Goal: Task Accomplishment & Management: Use online tool/utility

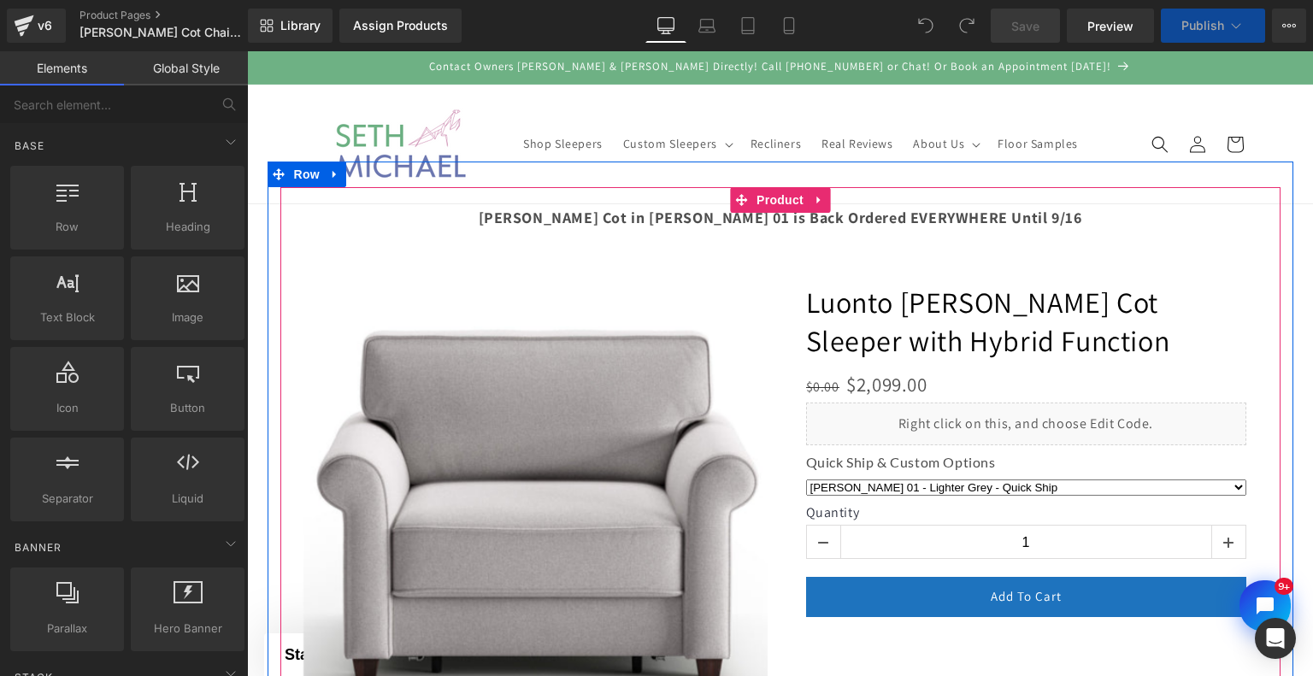
drag, startPoint x: 833, startPoint y: 232, endPoint x: 858, endPoint y: 217, distance: 28.7
click at [858, 217] on div at bounding box center [780, 495] width 983 height 616
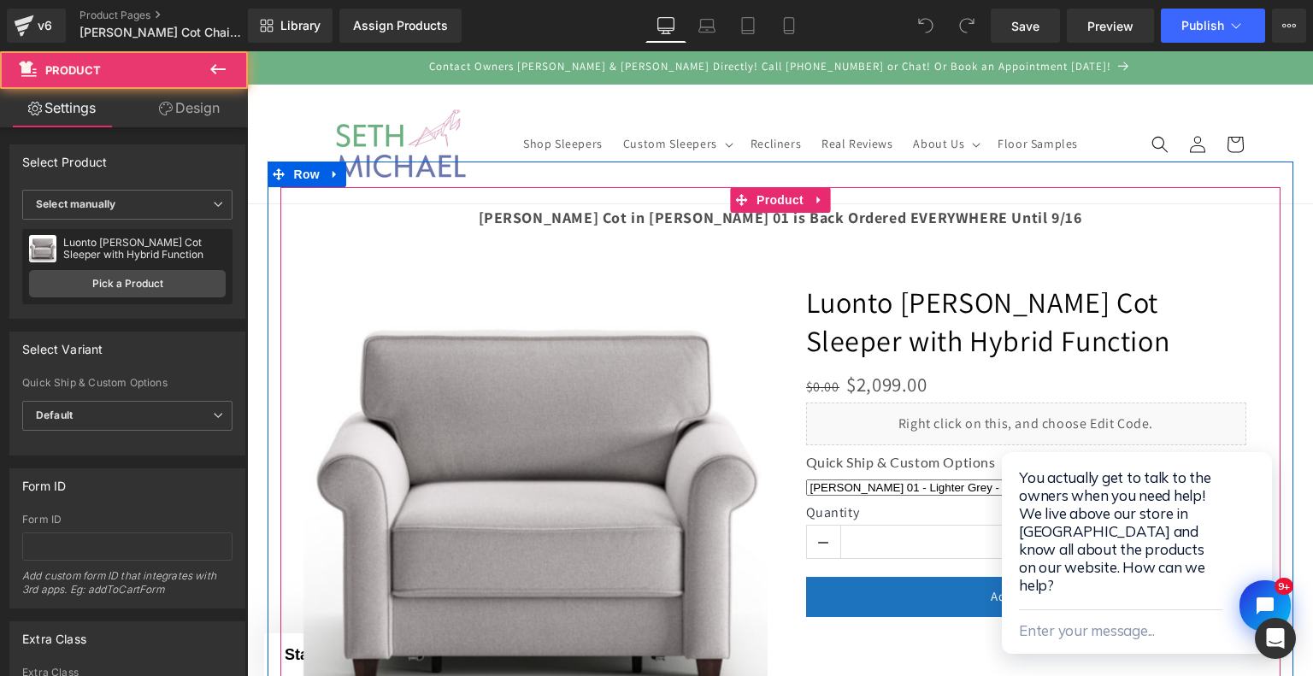
click at [1028, 214] on div at bounding box center [780, 495] width 983 height 616
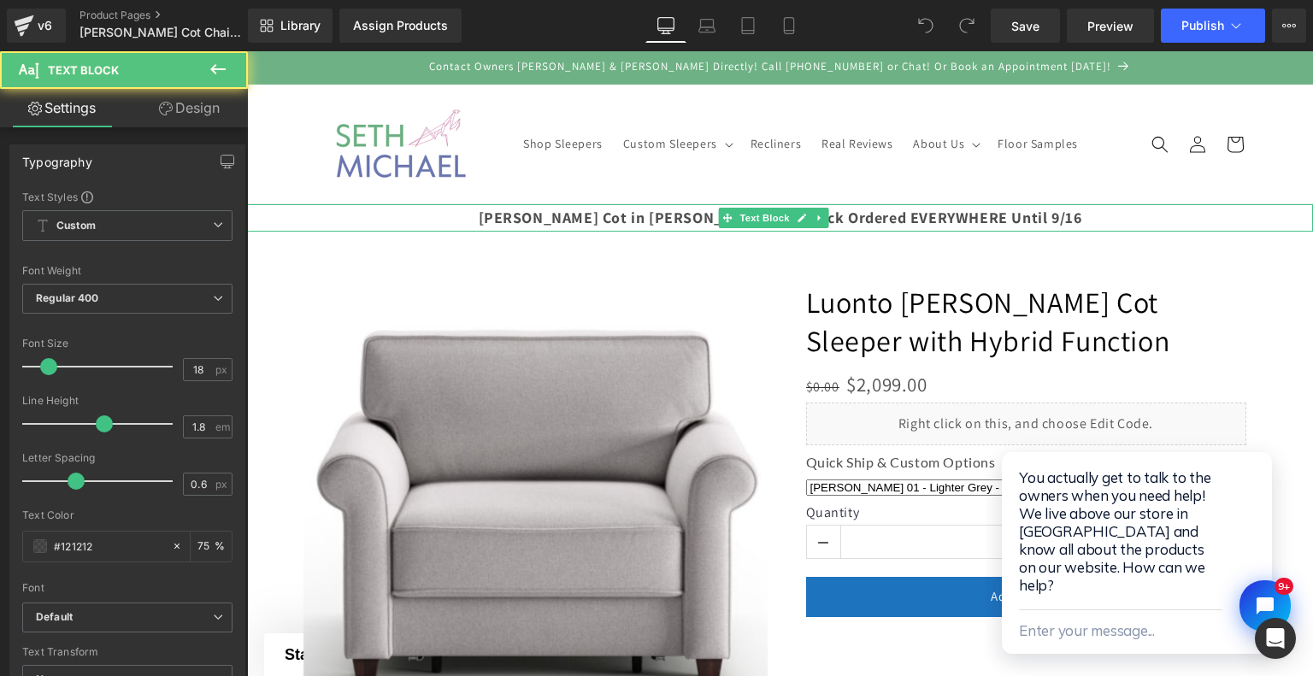
click at [1289, 211] on p "[PERSON_NAME] Cot in [PERSON_NAME] 01 is Back Ordered EVERYWHERE Until 9/16" at bounding box center [780, 217] width 1066 height 27
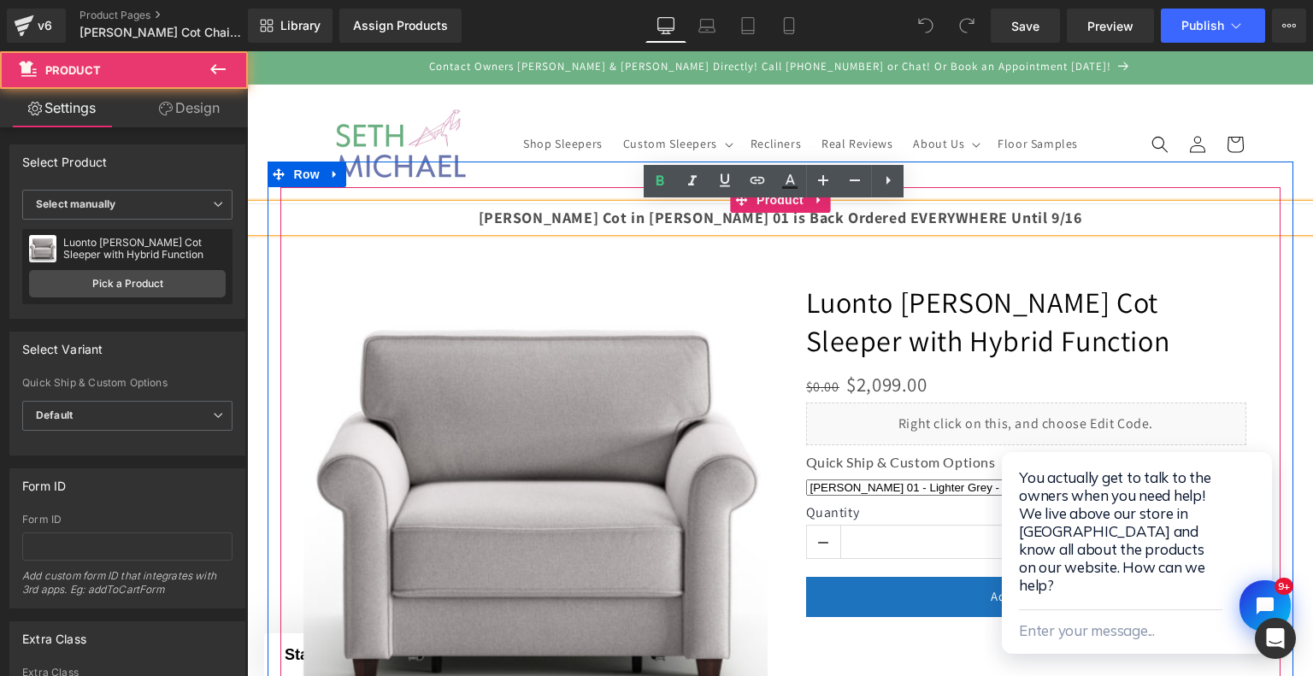
click at [993, 212] on div at bounding box center [780, 495] width 983 height 616
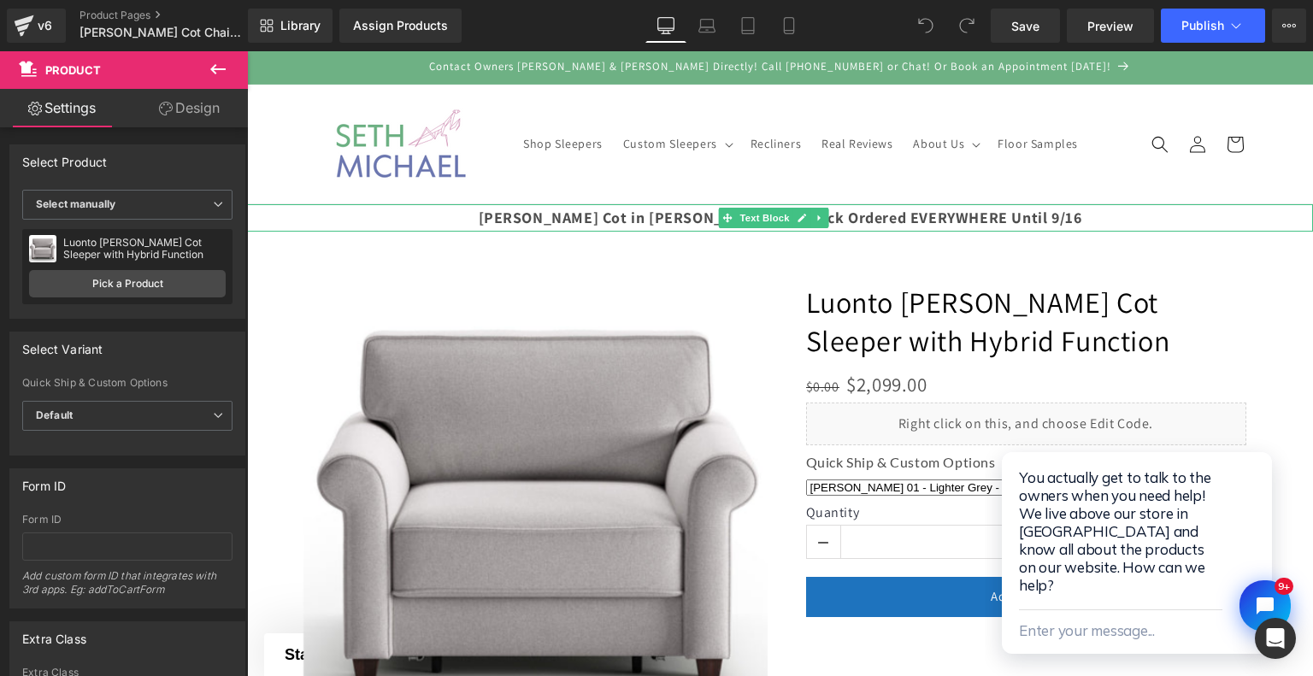
click at [1291, 213] on p "[PERSON_NAME] Cot in [PERSON_NAME] 01 is Back Ordered EVERYWHERE Until 9/16" at bounding box center [780, 217] width 1066 height 27
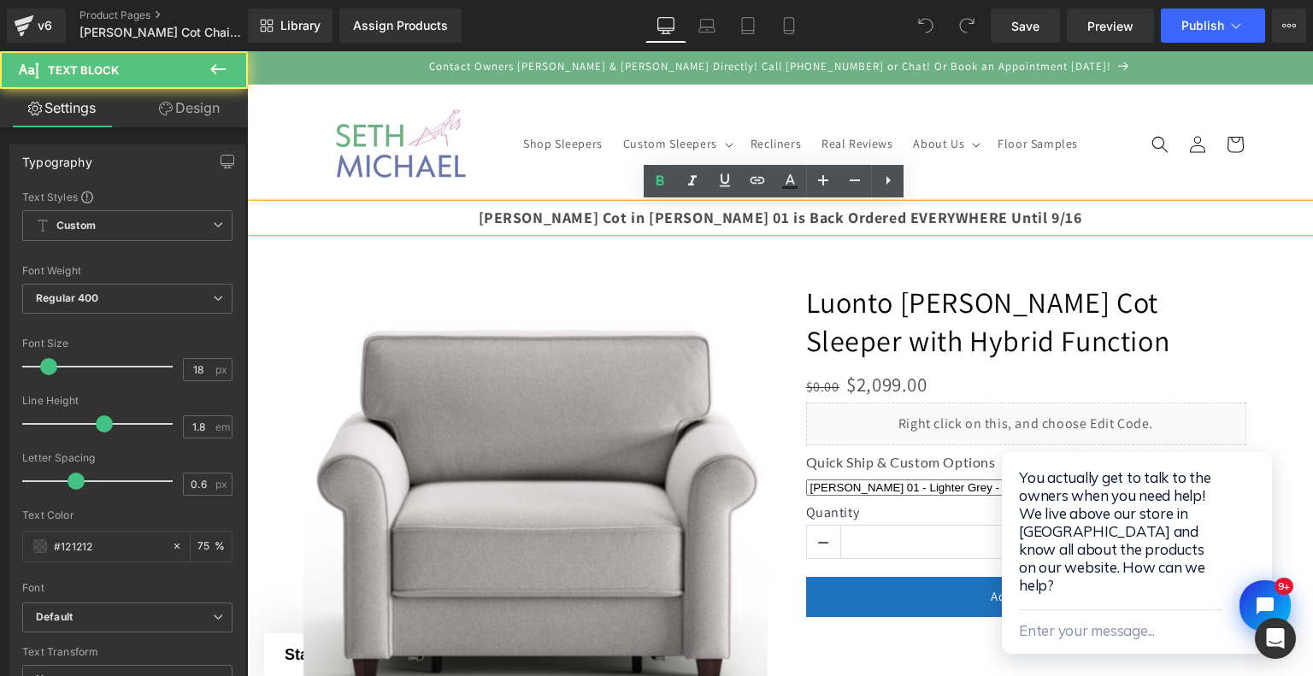
click at [1291, 213] on p "[PERSON_NAME] Cot in [PERSON_NAME] 01 is Back Ordered EVERYWHERE Until 9/16" at bounding box center [780, 217] width 1066 height 27
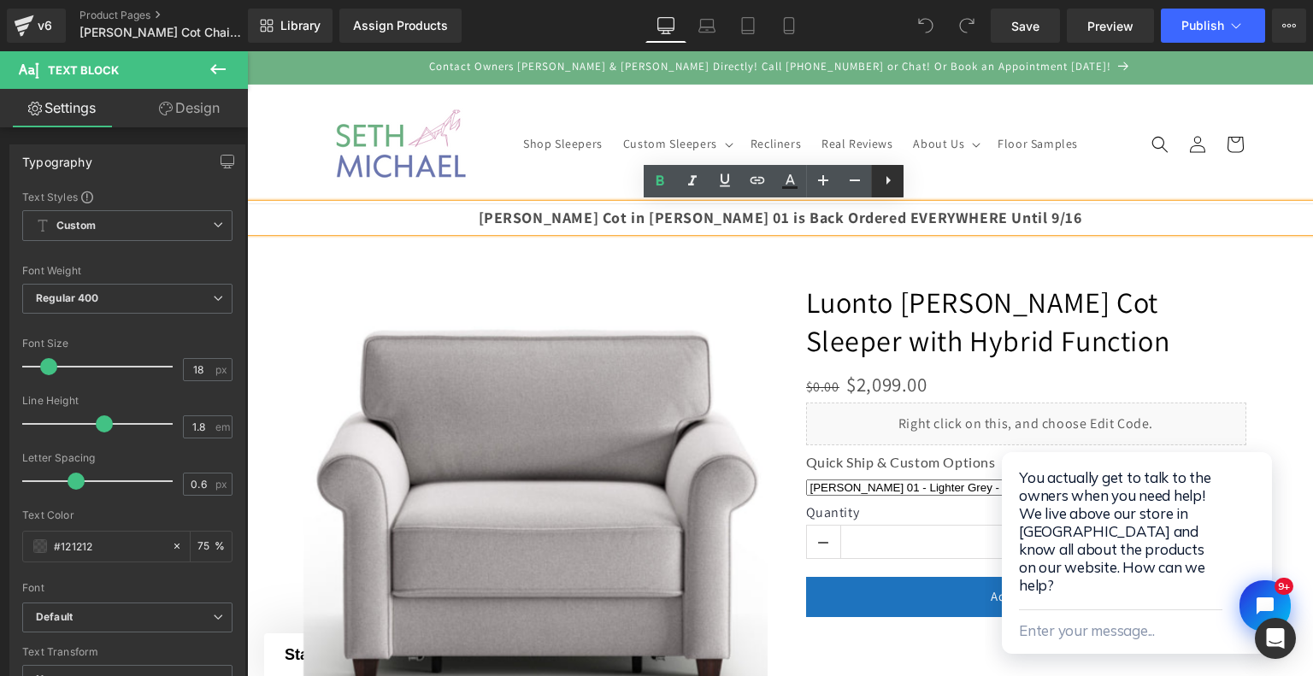
click at [882, 174] on icon at bounding box center [888, 180] width 21 height 21
click at [891, 184] on icon at bounding box center [887, 180] width 21 height 21
click at [913, 179] on icon at bounding box center [920, 180] width 21 height 21
click at [1293, 217] on p "[PERSON_NAME] Cot in [PERSON_NAME] 01 is Back Ordered EVERYWHERE Until 9/16" at bounding box center [780, 217] width 1066 height 27
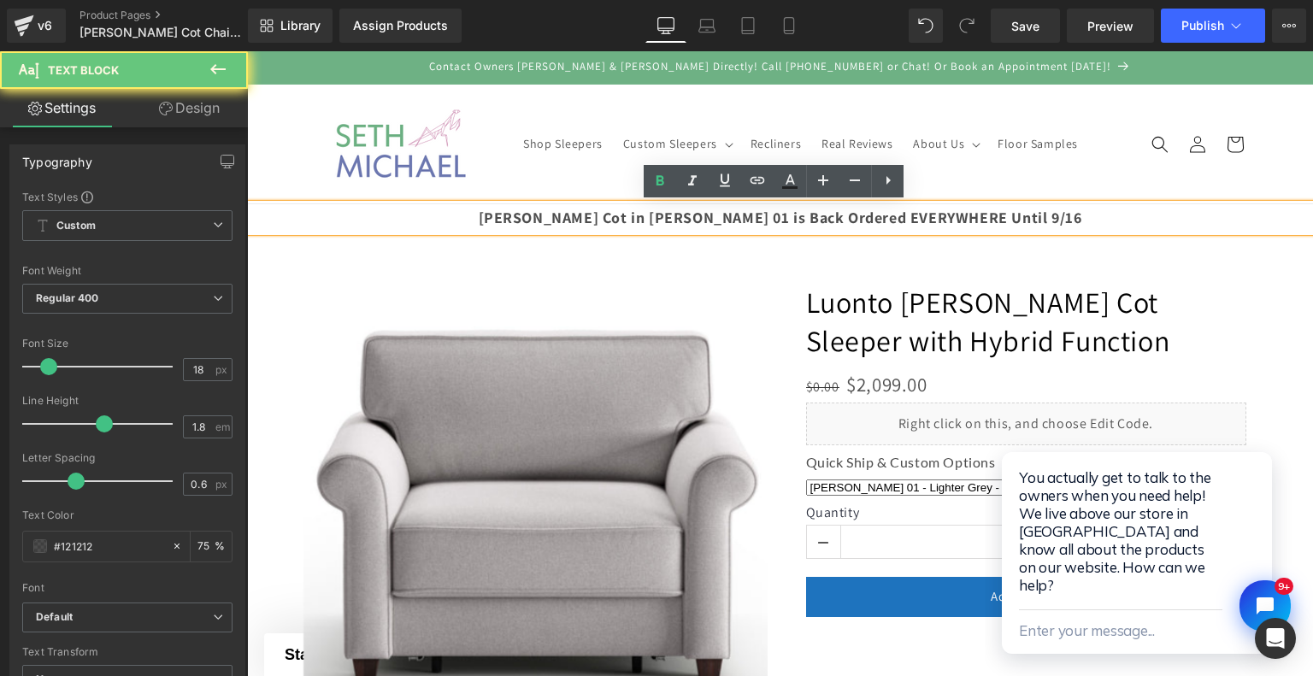
click at [1293, 217] on p "[PERSON_NAME] Cot in [PERSON_NAME] 01 is Back Ordered EVERYWHERE Until 9/16" at bounding box center [780, 217] width 1066 height 27
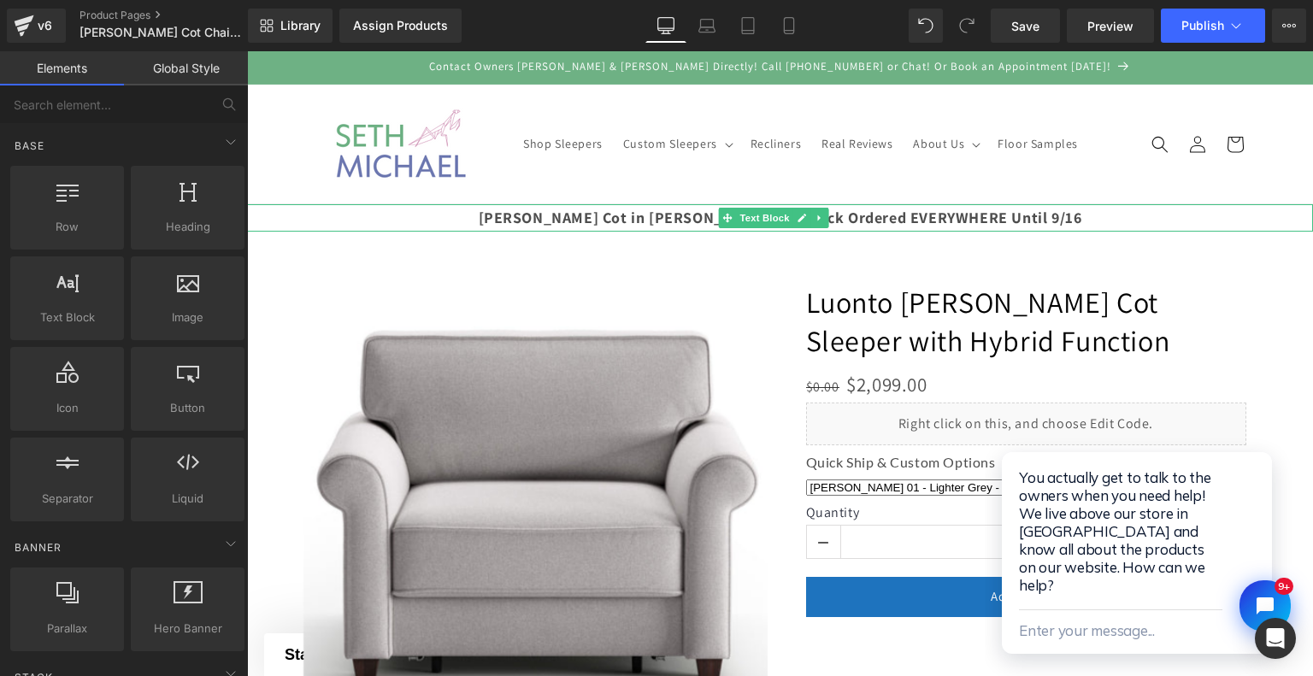
click at [1292, 221] on p "[PERSON_NAME] Cot in [PERSON_NAME] 01 is Back Ordered EVERYWHERE Until 9/16" at bounding box center [780, 217] width 1066 height 27
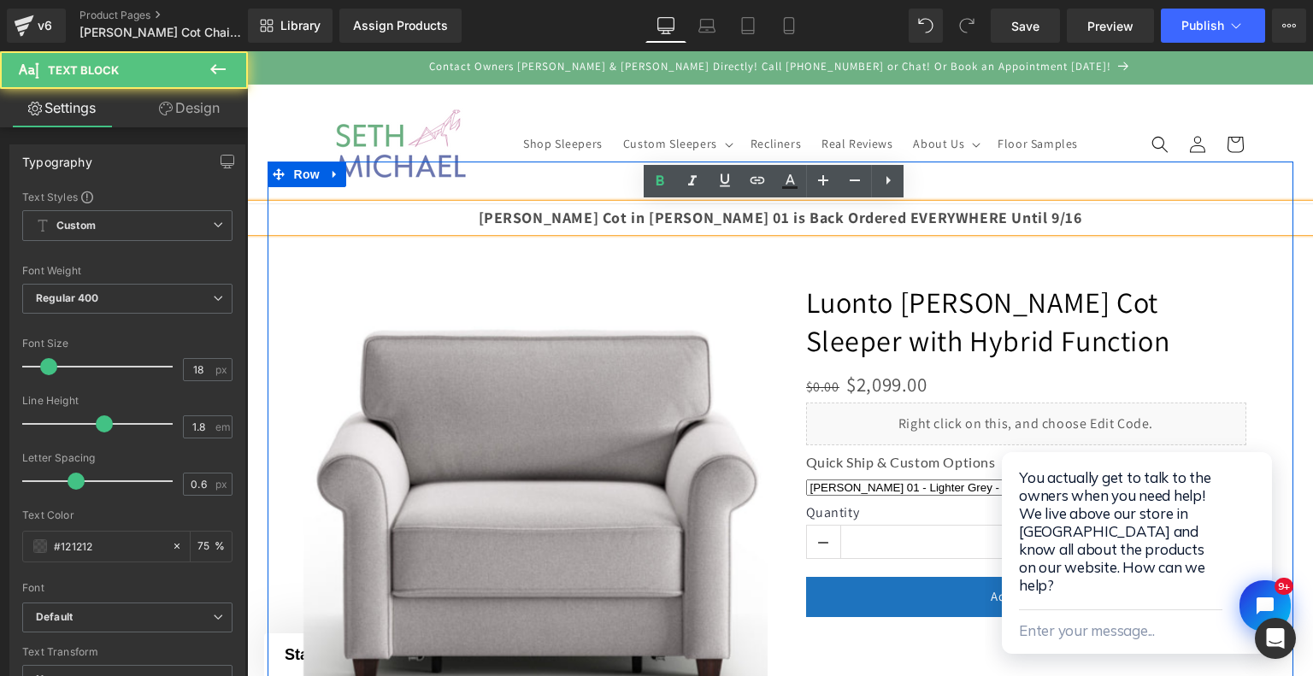
click at [1273, 298] on div "‹ ›" at bounding box center [781, 495] width 1026 height 616
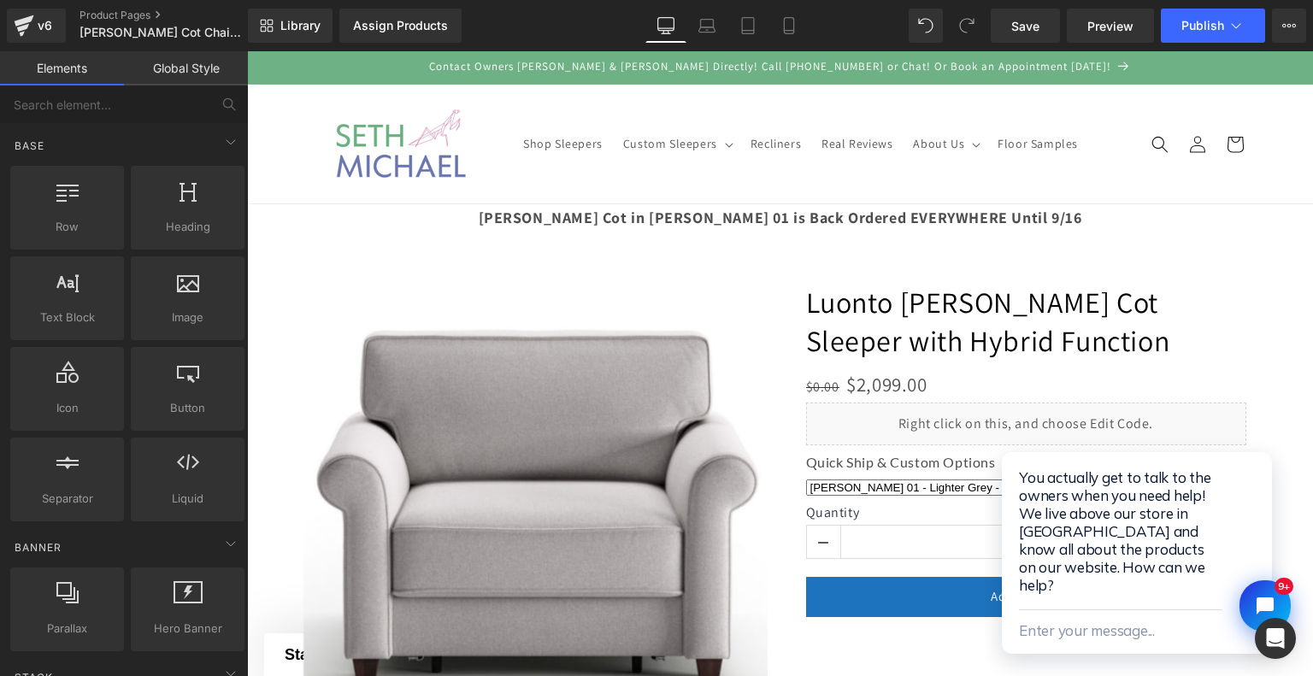
click at [1293, 221] on p "[PERSON_NAME] Cot in [PERSON_NAME] 01 is Back Ordered EVERYWHERE Until 9/16" at bounding box center [780, 217] width 1066 height 27
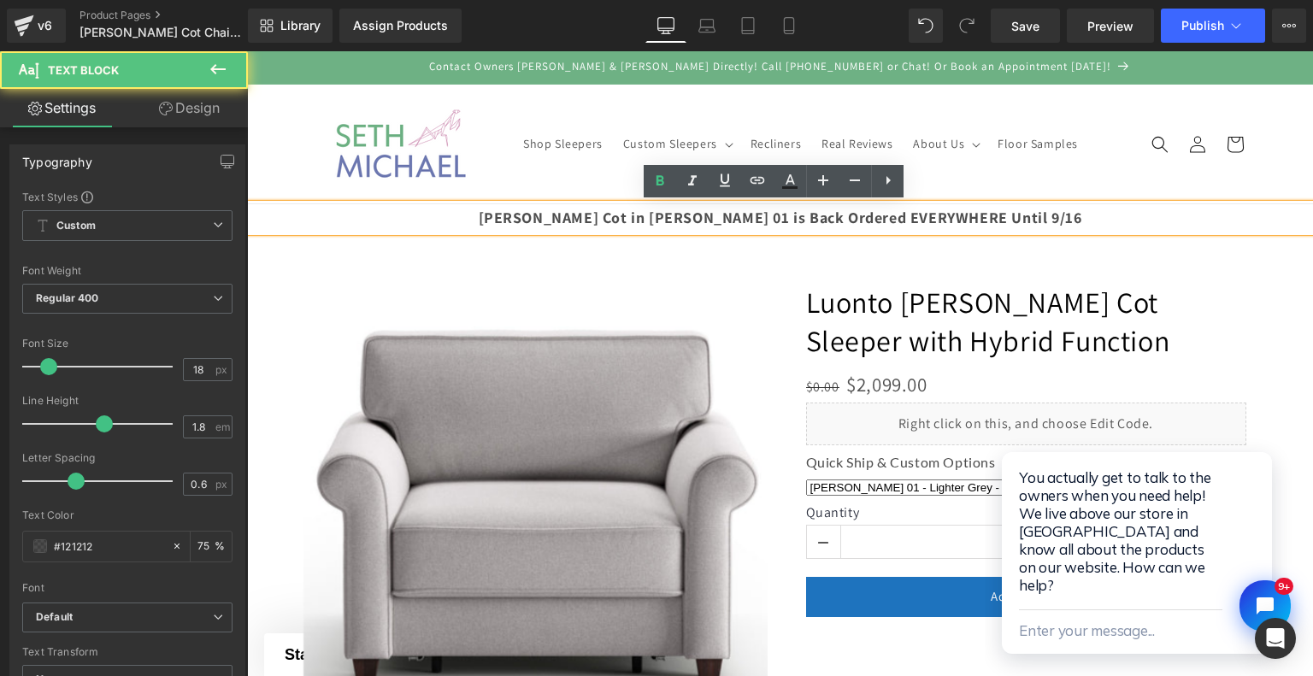
click at [1294, 204] on div "[PERSON_NAME] Cot in [PERSON_NAME] 01 is Back Ordered EVERYWHERE Until 9/16" at bounding box center [780, 217] width 1066 height 27
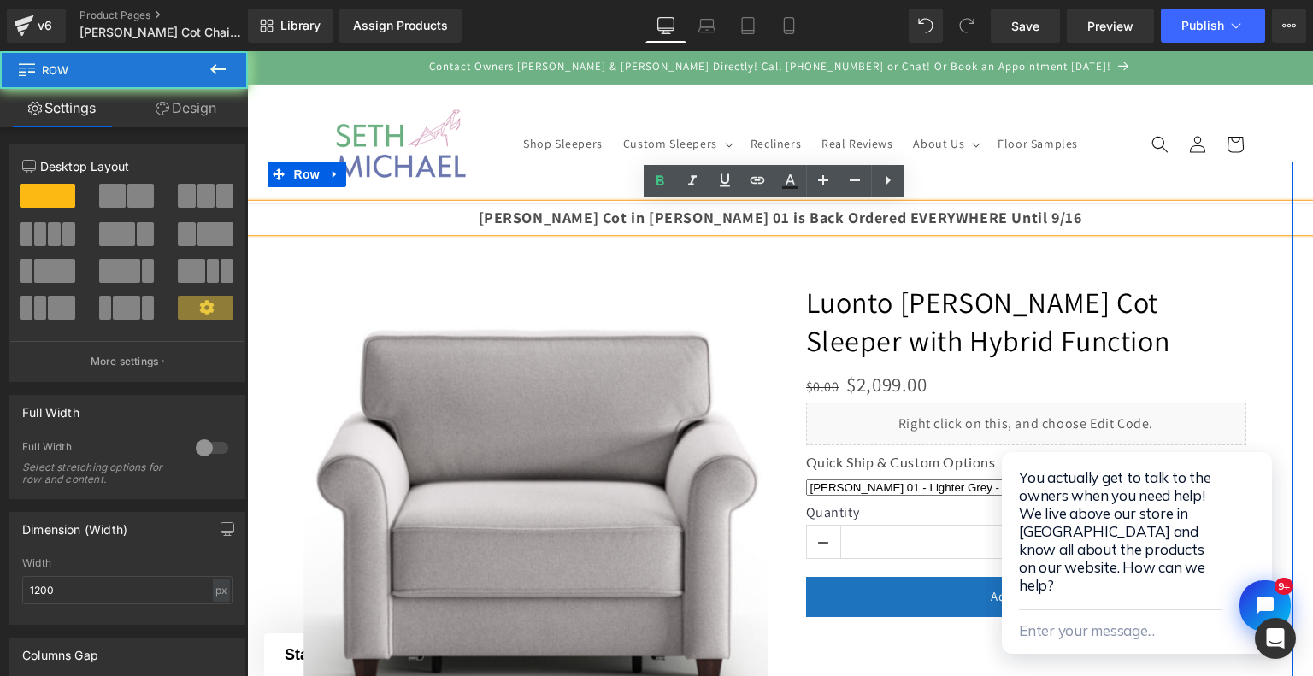
click at [1278, 187] on div "‹ ›" at bounding box center [781, 495] width 1026 height 616
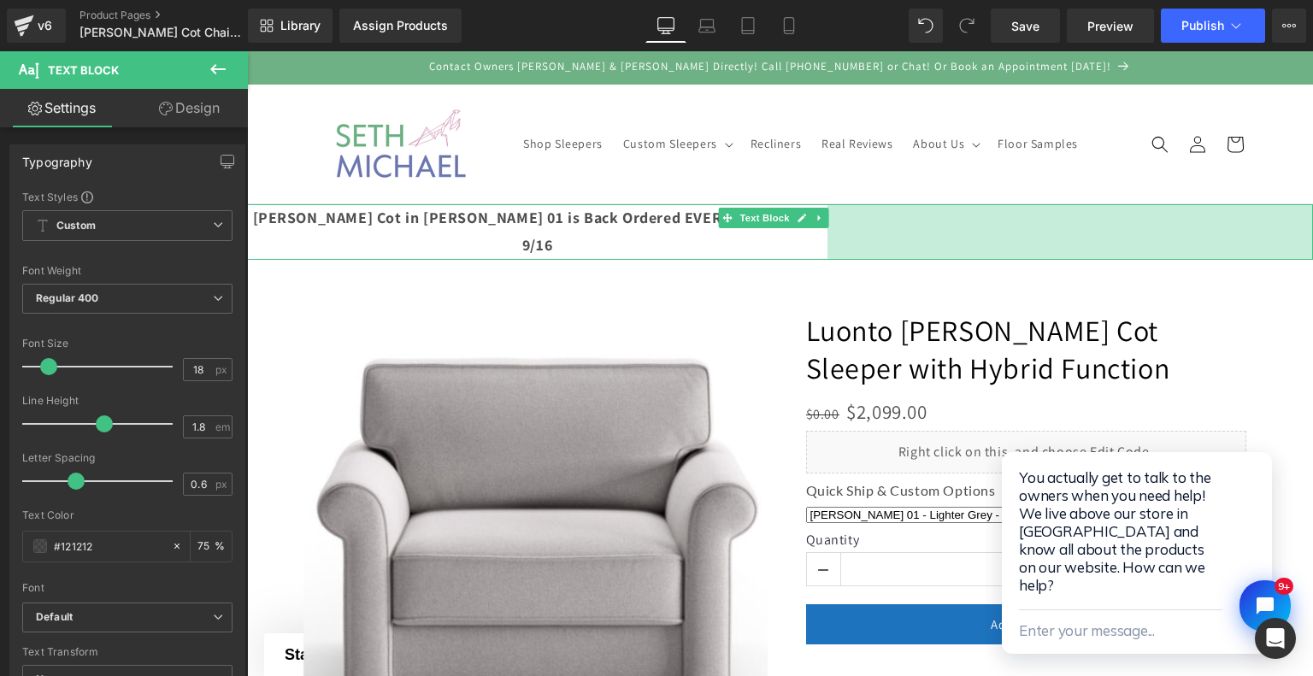
drag, startPoint x: 1297, startPoint y: 212, endPoint x: 812, endPoint y: 218, distance: 485.5
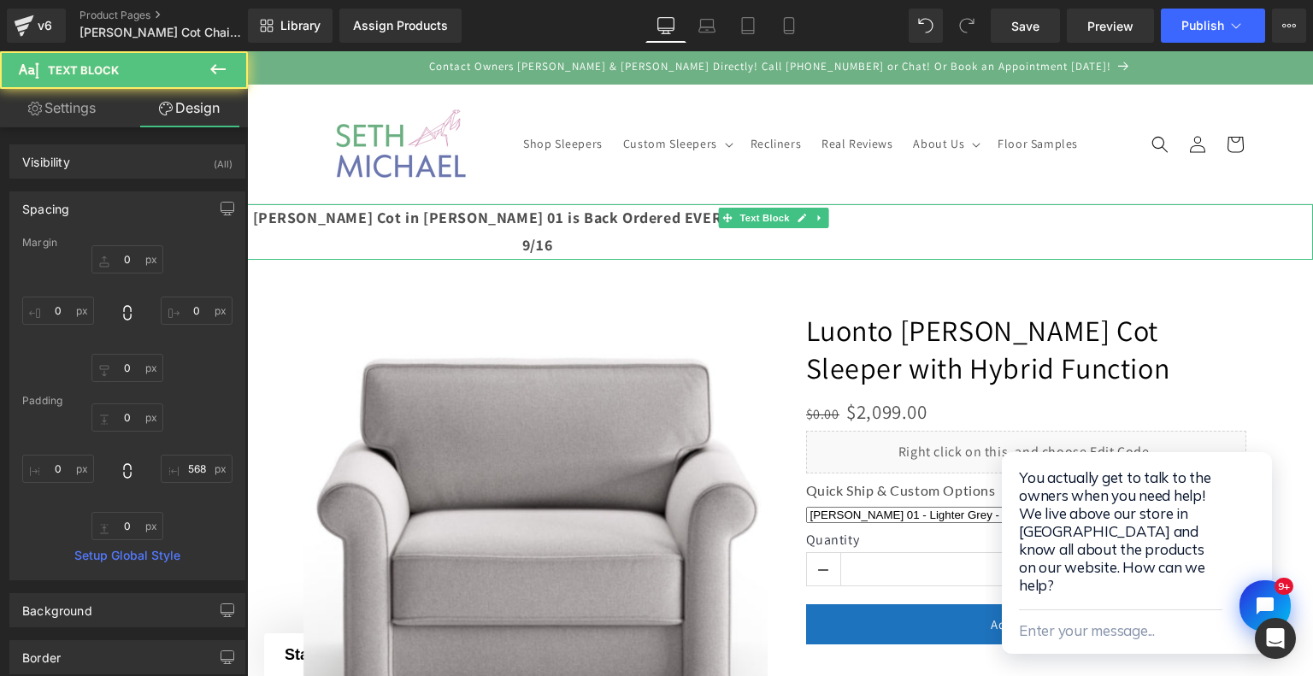
click at [815, 218] on div at bounding box center [780, 523] width 983 height 616
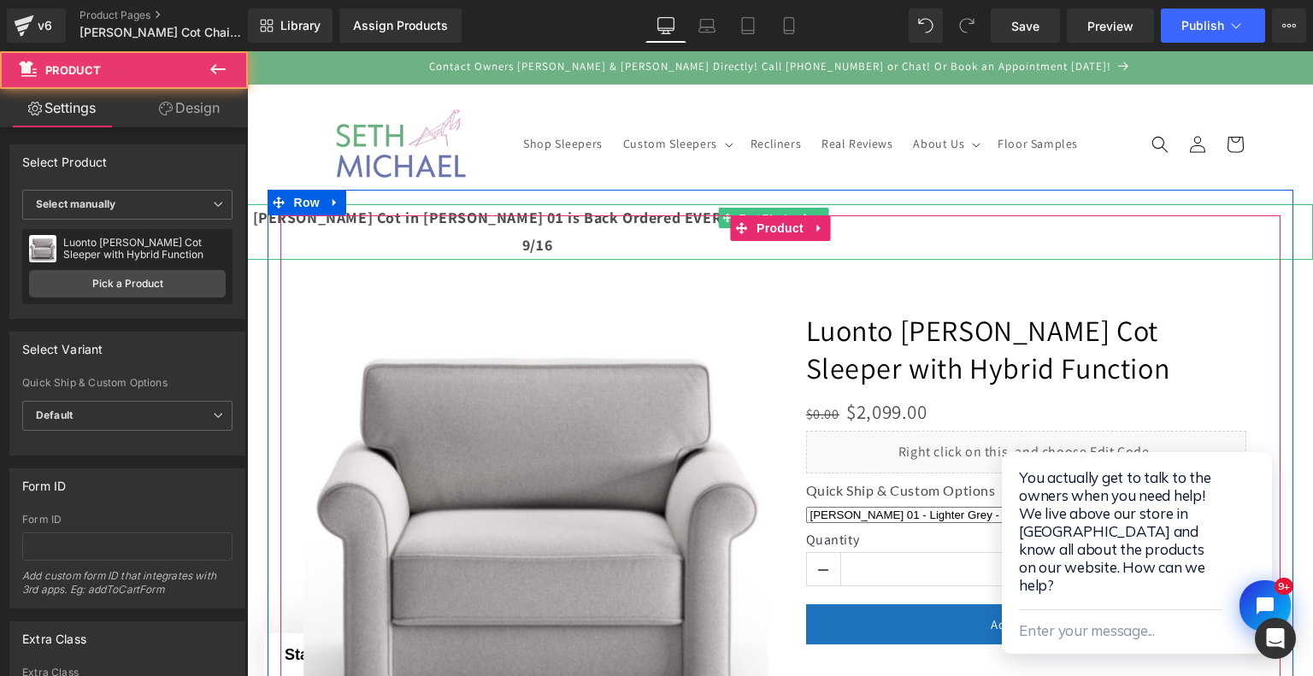
click at [815, 218] on div at bounding box center [780, 523] width 983 height 616
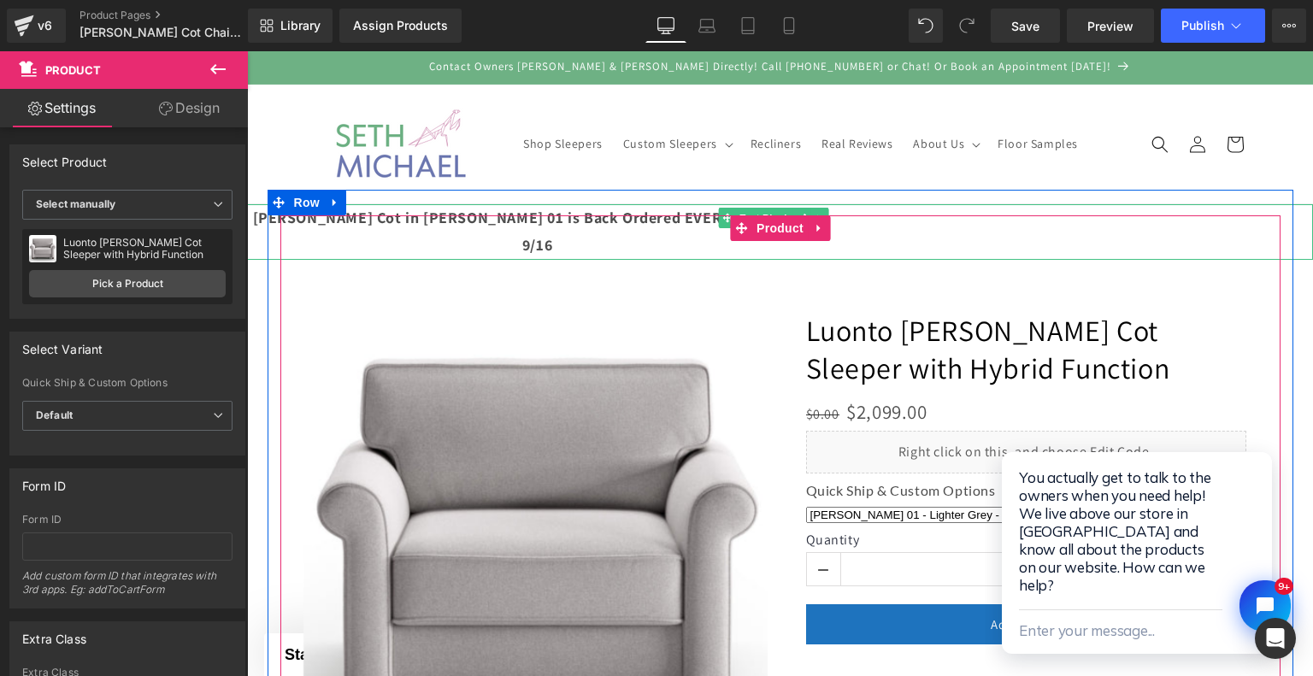
click at [822, 218] on div at bounding box center [780, 523] width 983 height 616
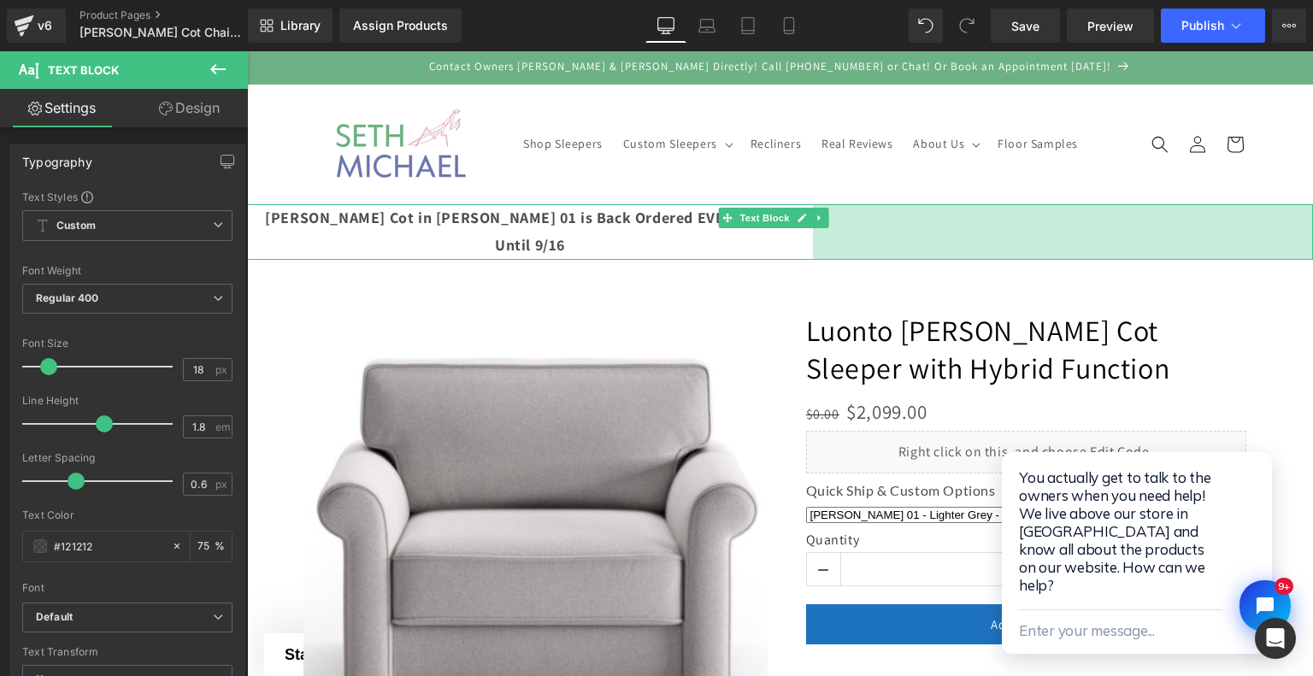
drag, startPoint x: 1295, startPoint y: 222, endPoint x: 1312, endPoint y: 194, distance: 33.0
click at [1312, 194] on html "Skip to content Contact Owners [PERSON_NAME] & [PERSON_NAME] Directly! Call [PH…" at bounding box center [780, 363] width 1066 height 625
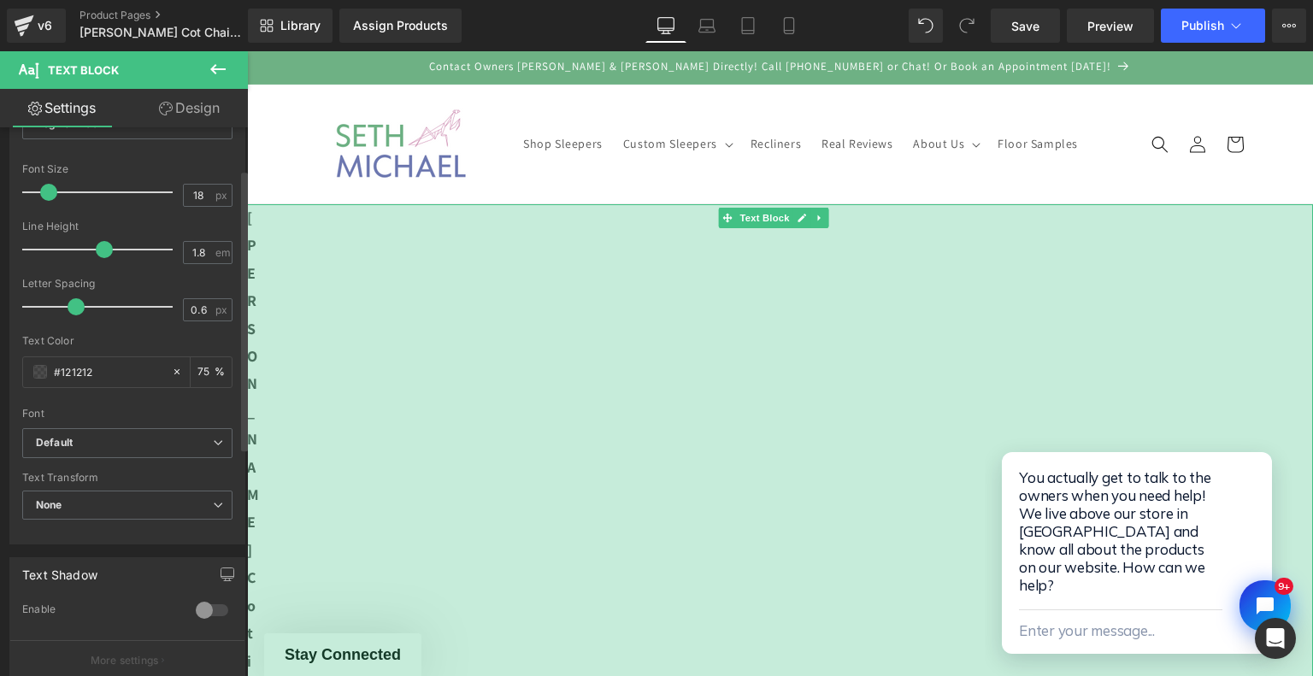
scroll to position [528, 0]
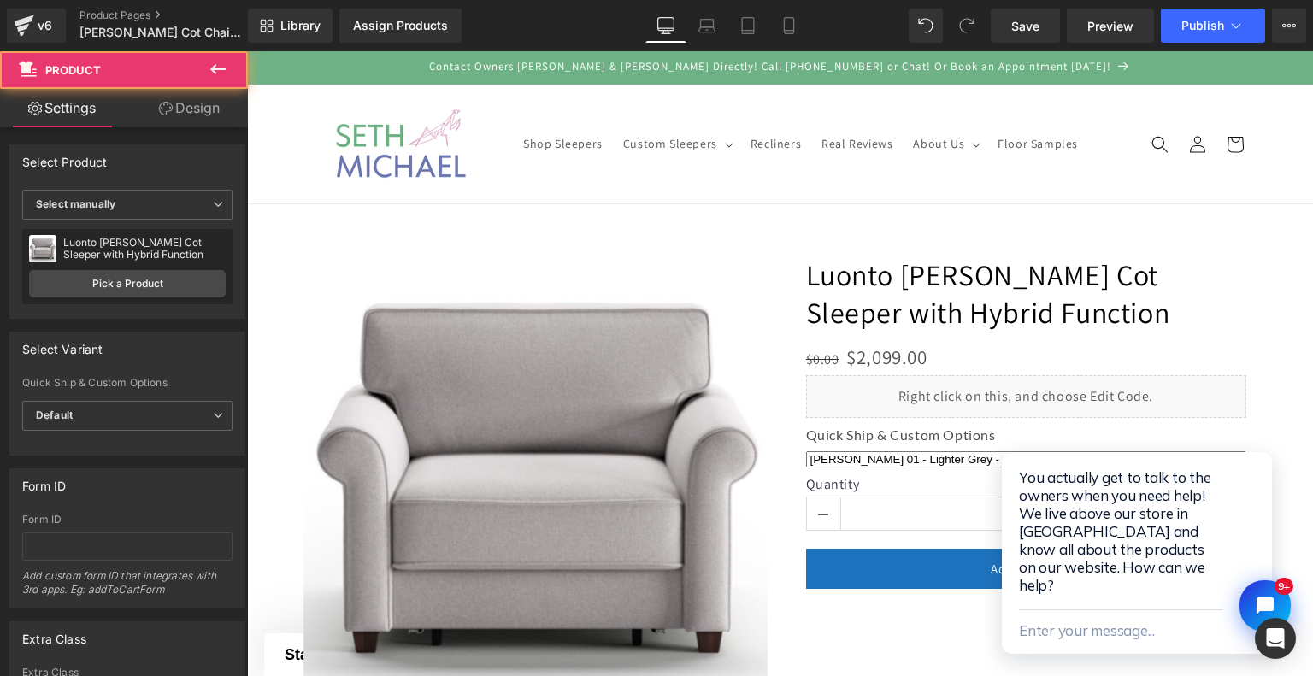
click at [593, 174] on div at bounding box center [780, 468] width 983 height 616
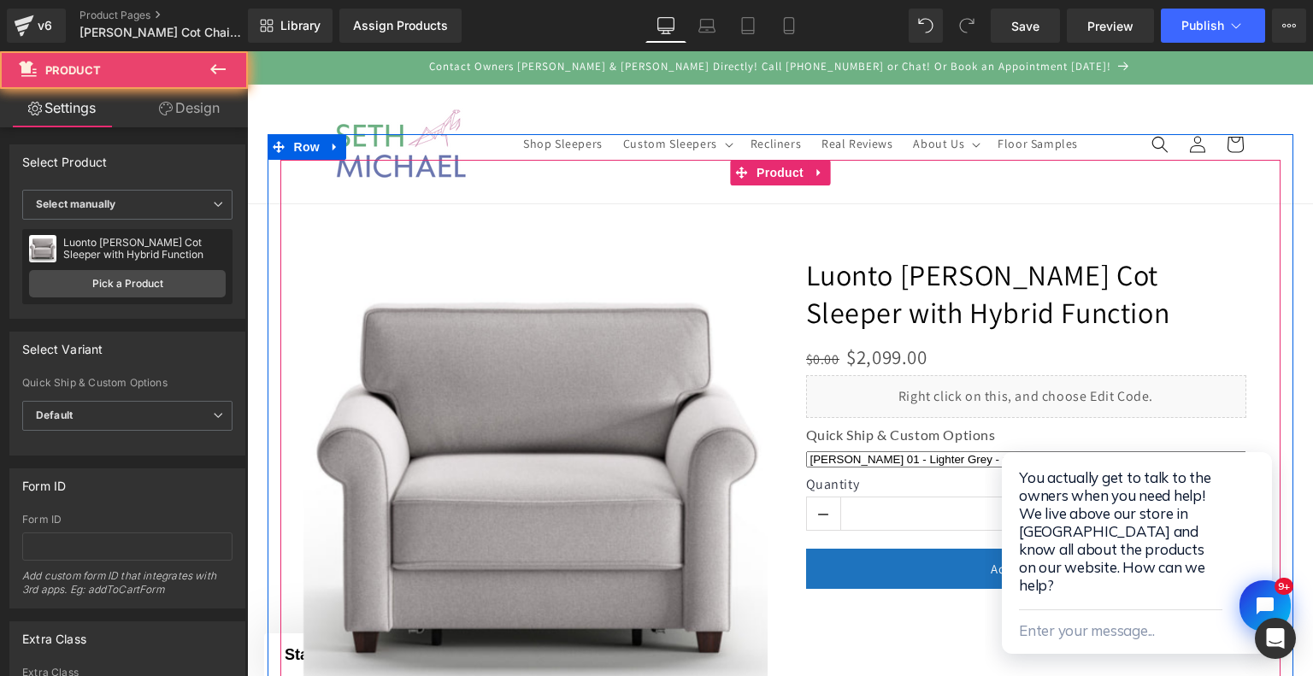
click at [597, 203] on div at bounding box center [780, 468] width 983 height 616
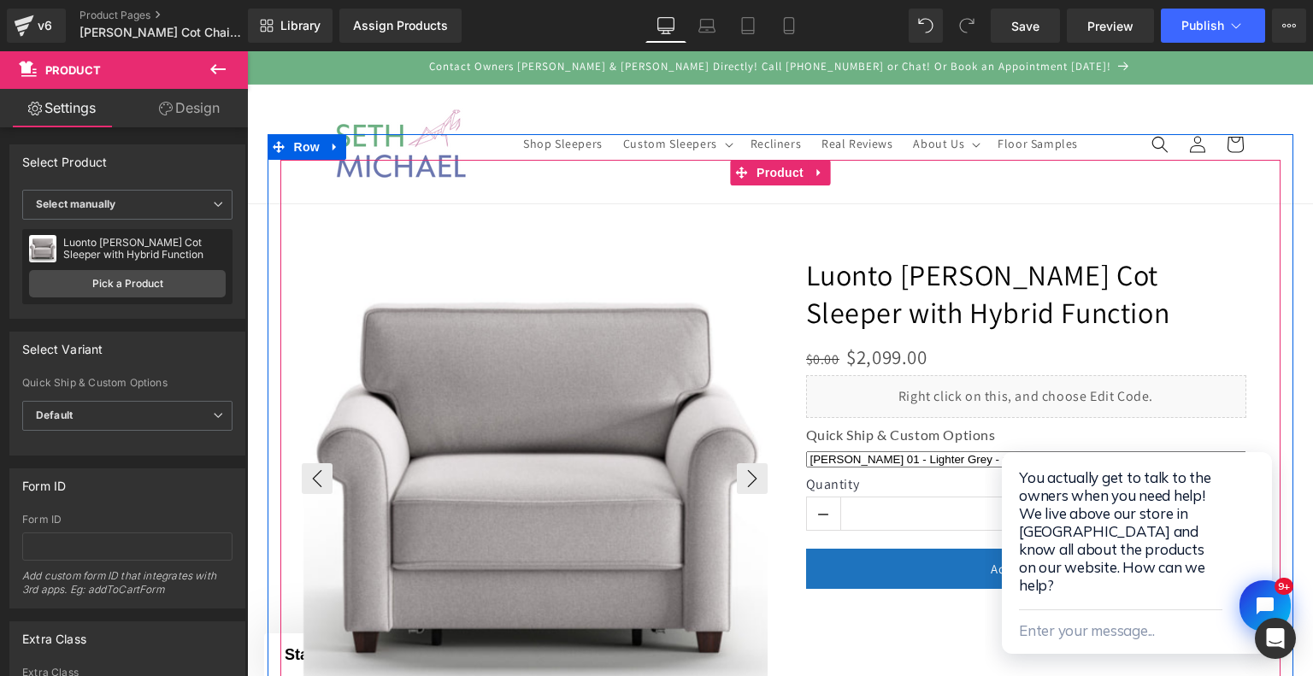
click at [618, 251] on img at bounding box center [536, 478] width 466 height 466
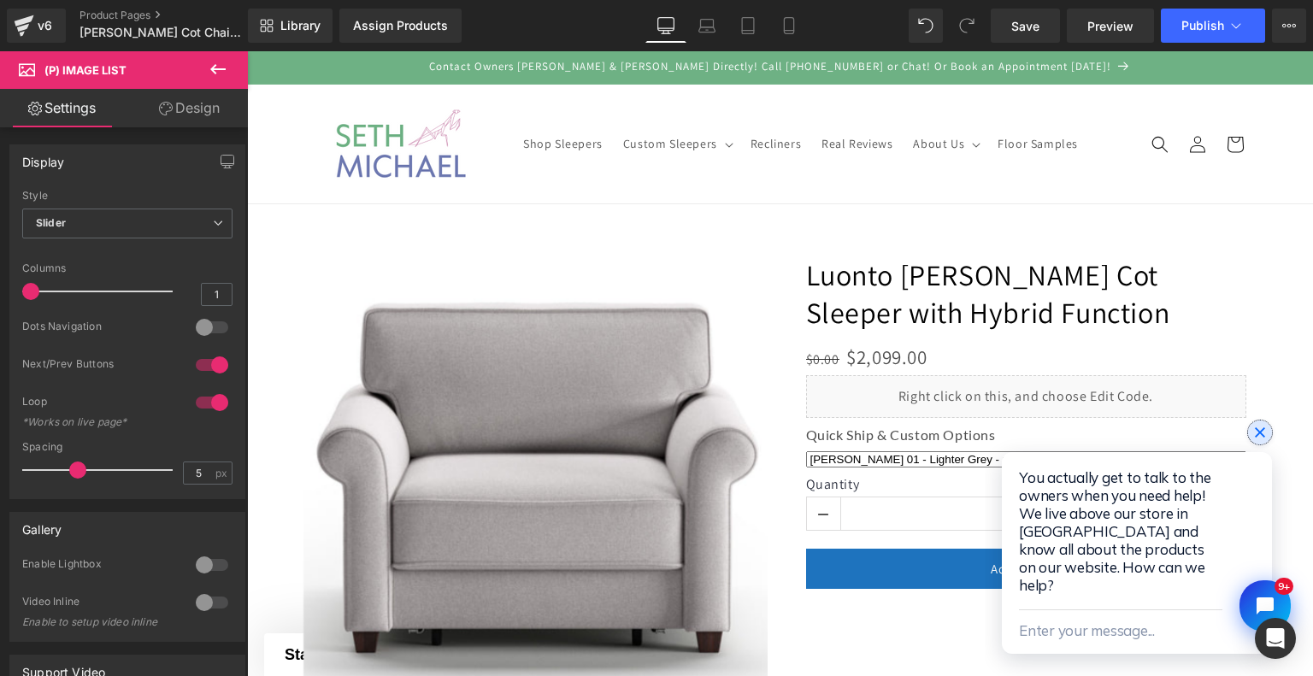
click at [1266, 441] on icon "Close chat widget" at bounding box center [1259, 432] width 17 height 17
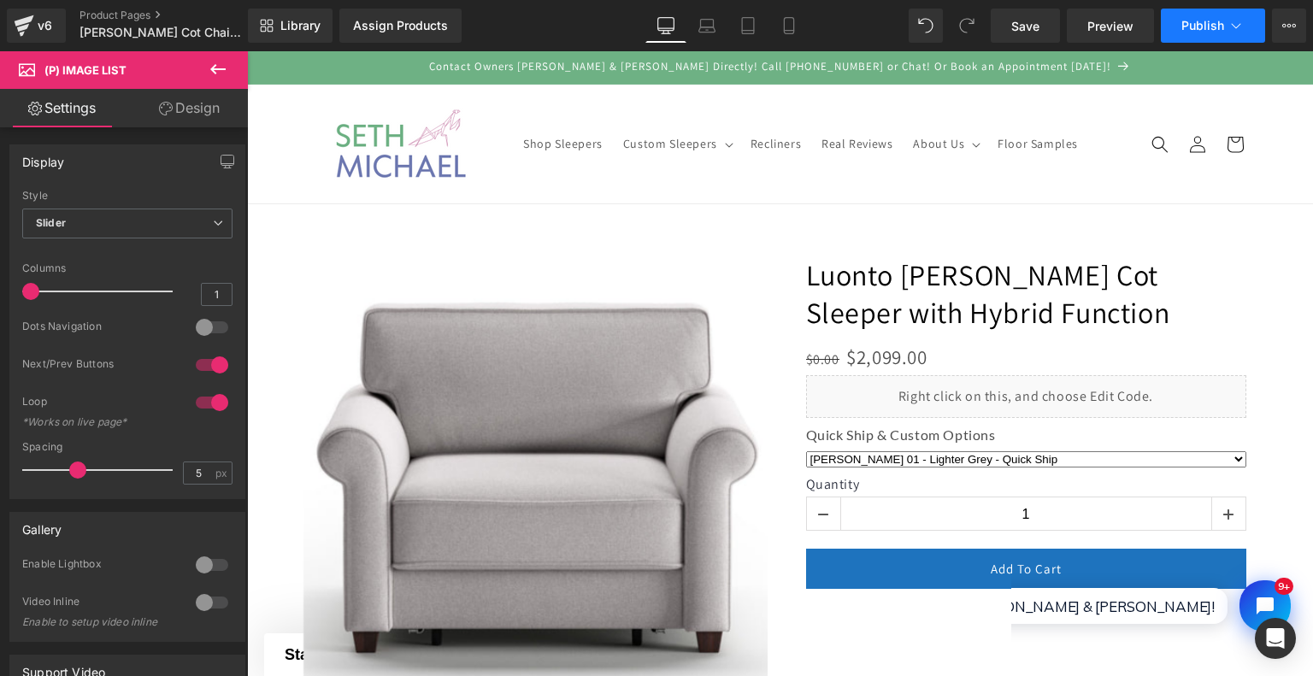
click at [1211, 25] on span "Publish" at bounding box center [1202, 26] width 43 height 14
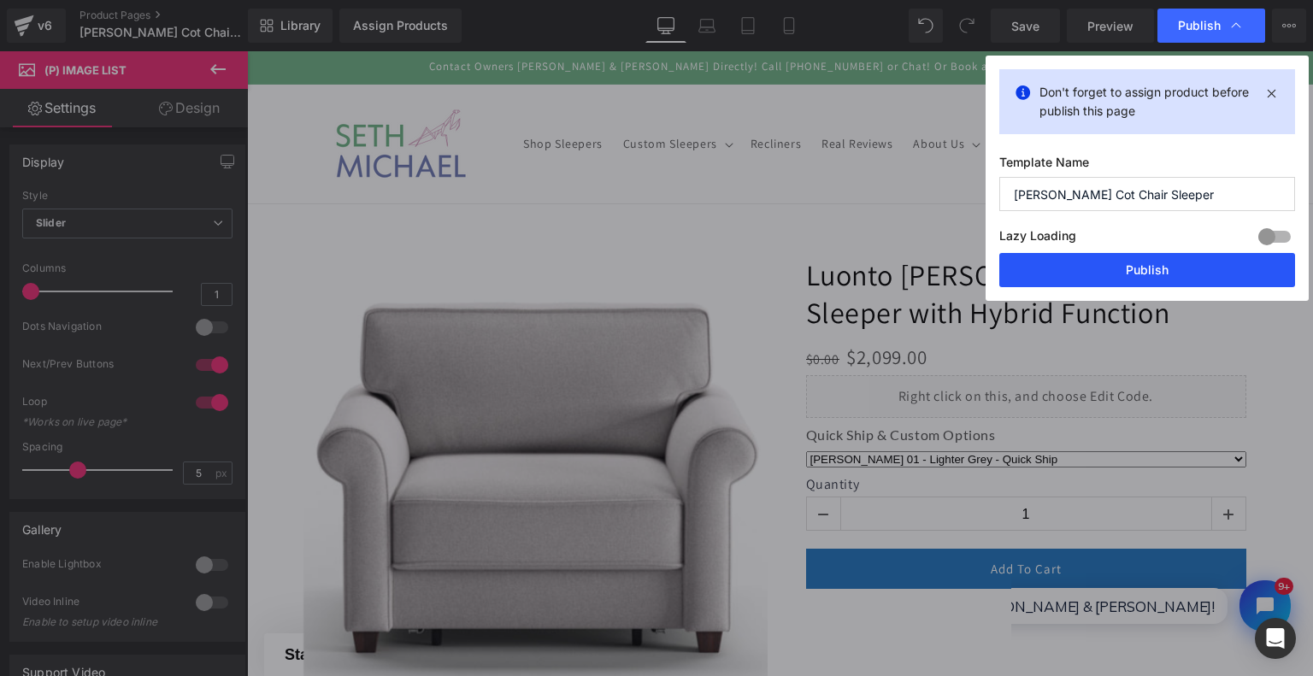
drag, startPoint x: 1160, startPoint y: 264, endPoint x: 746, endPoint y: 250, distance: 413.9
click at [1160, 264] on button "Publish" at bounding box center [1147, 270] width 296 height 34
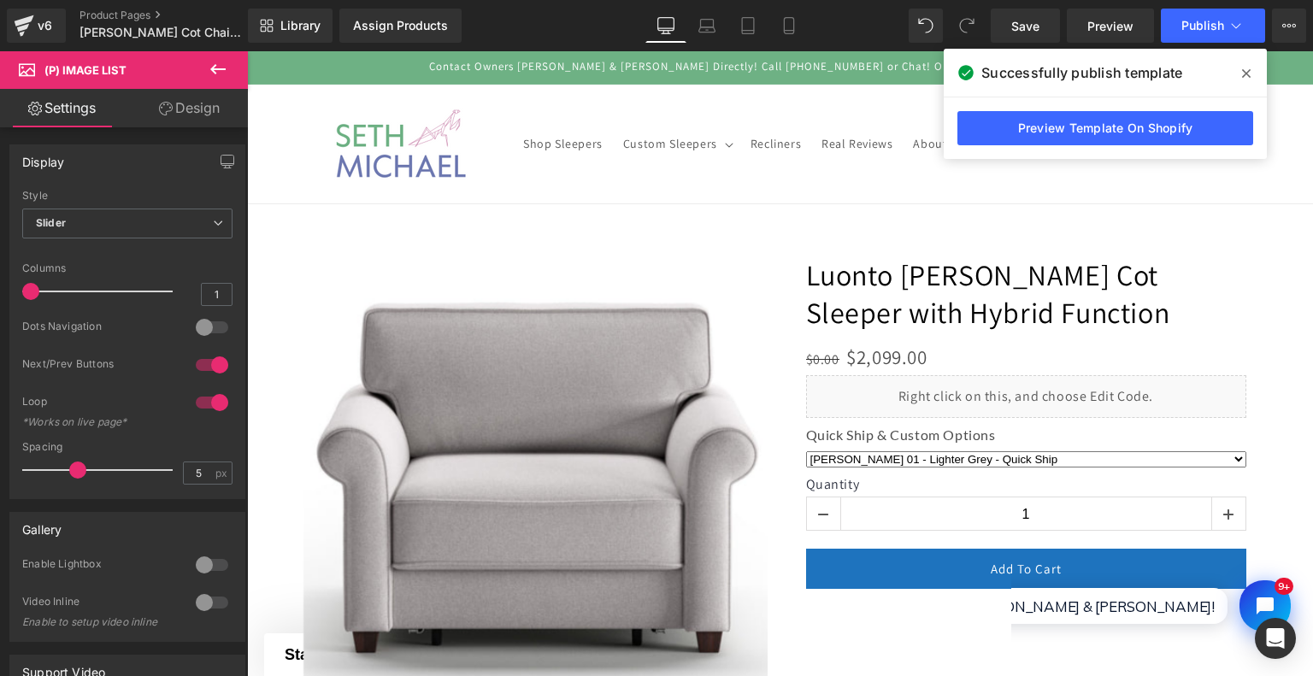
click at [1246, 74] on icon at bounding box center [1246, 73] width 9 height 9
